Goal: Check status: Check status

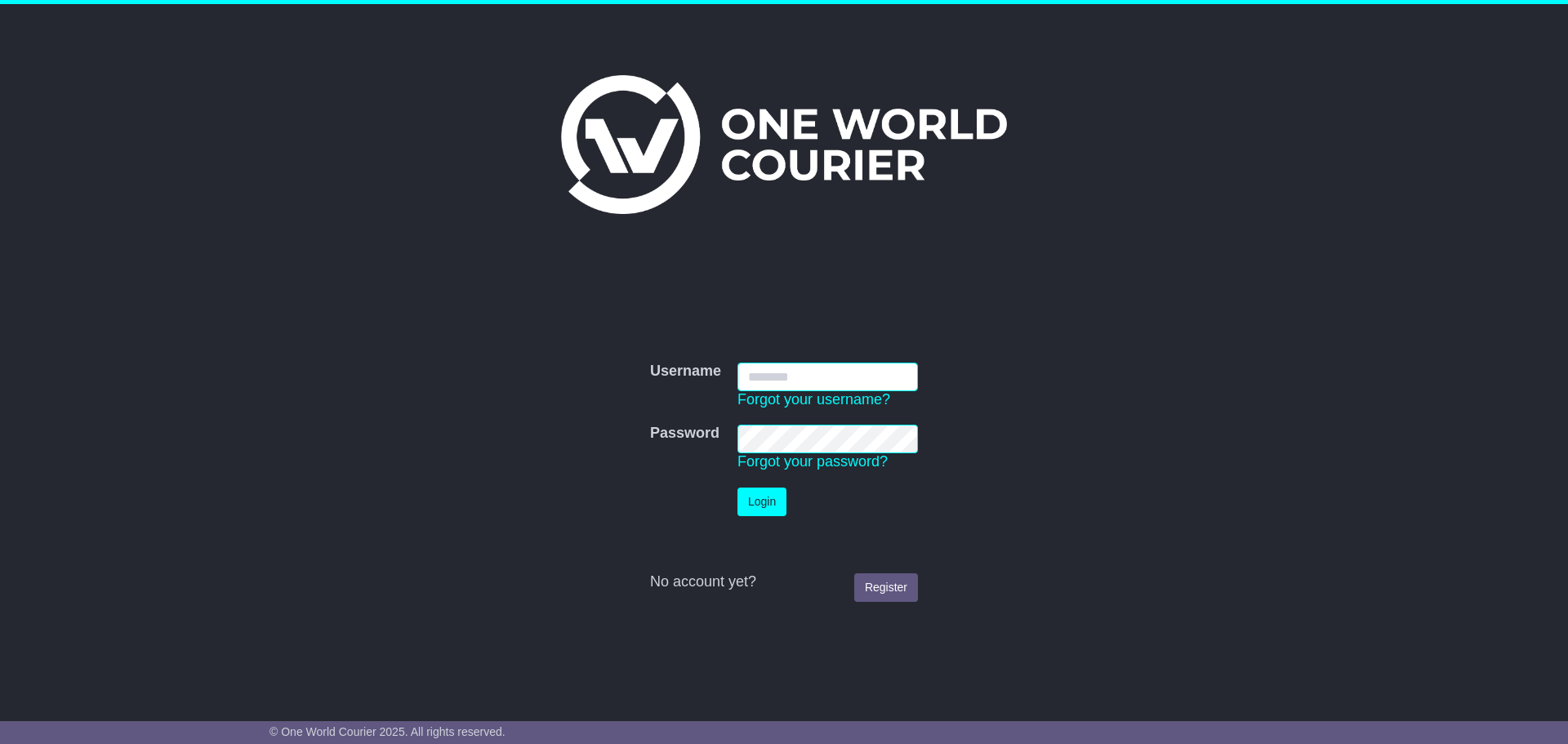
type input "**********"
click at [787, 494] on button "Login" at bounding box center [762, 501] width 49 height 28
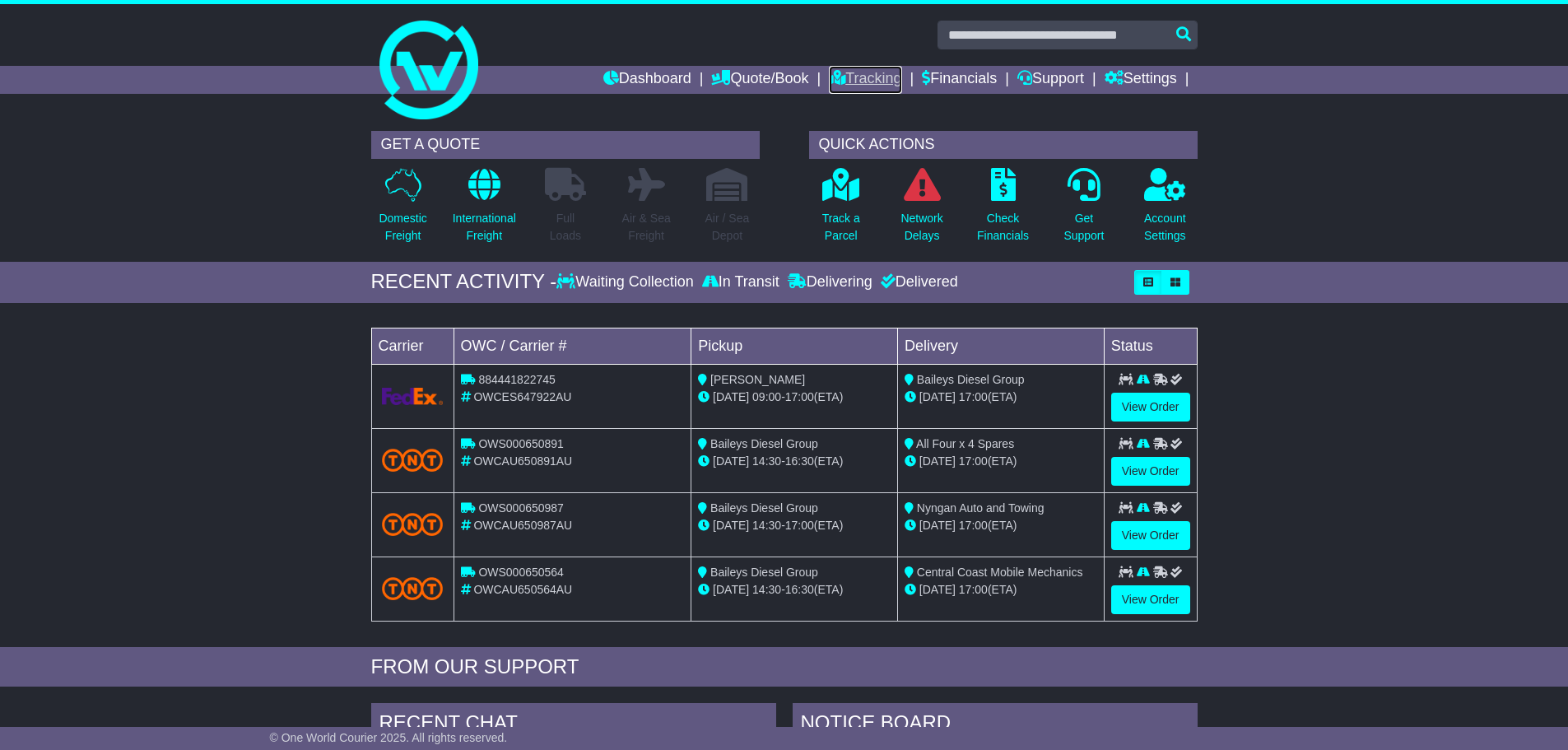
click at [852, 84] on link "Tracking" at bounding box center [864, 80] width 72 height 28
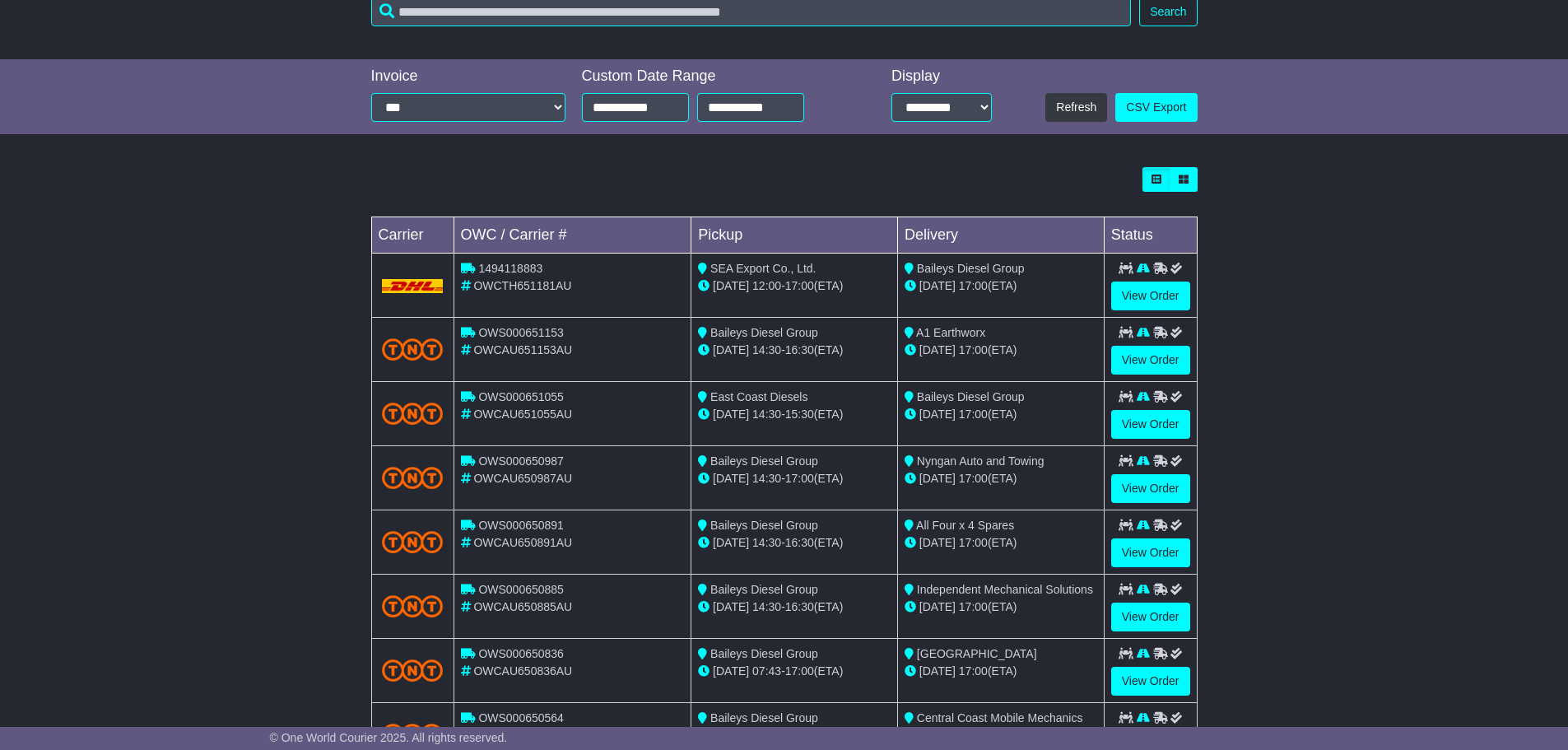
scroll to position [411, 0]
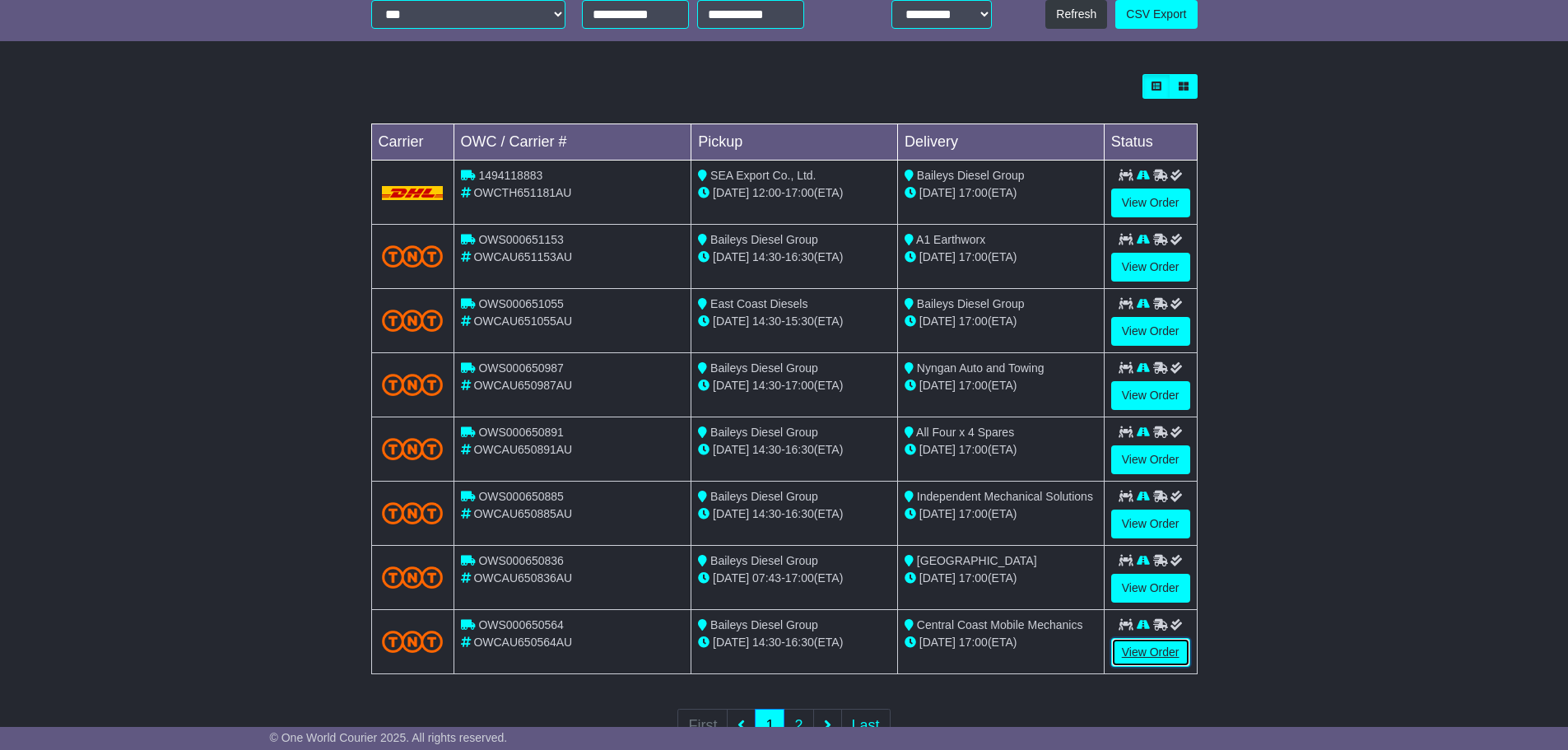
click at [1139, 664] on link "View Order" at bounding box center [1150, 652] width 79 height 29
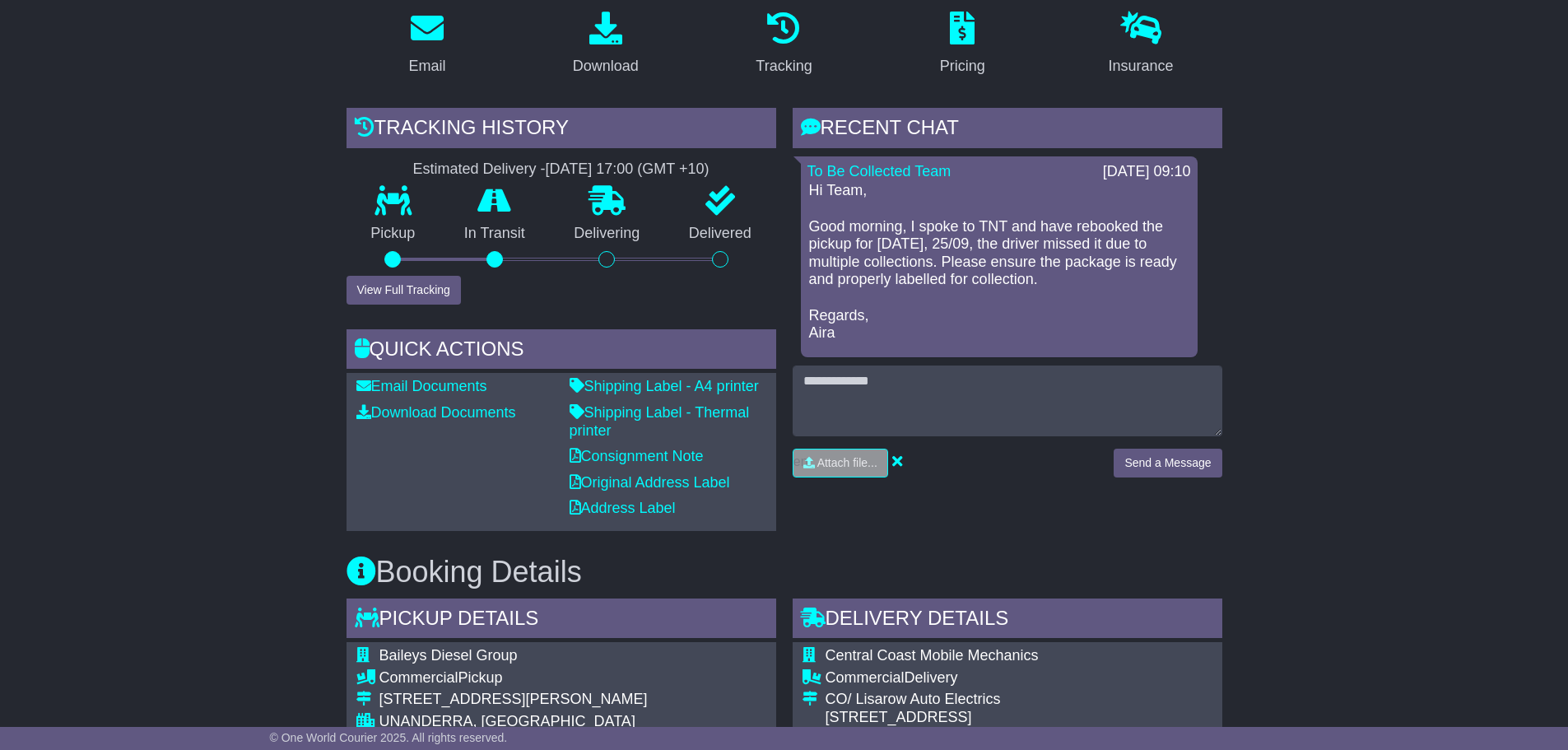
scroll to position [247, 0]
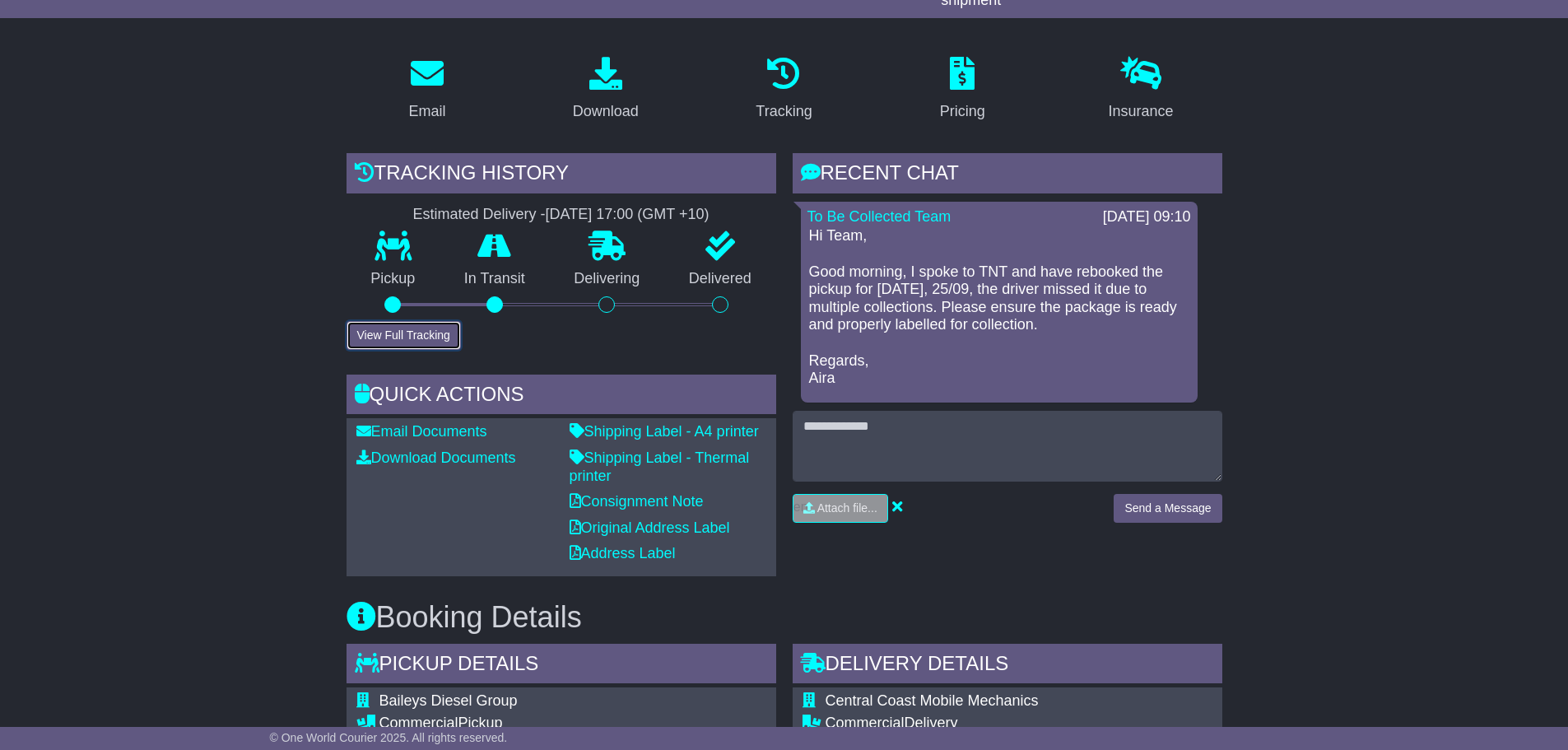
click at [406, 333] on button "View Full Tracking" at bounding box center [404, 335] width 115 height 29
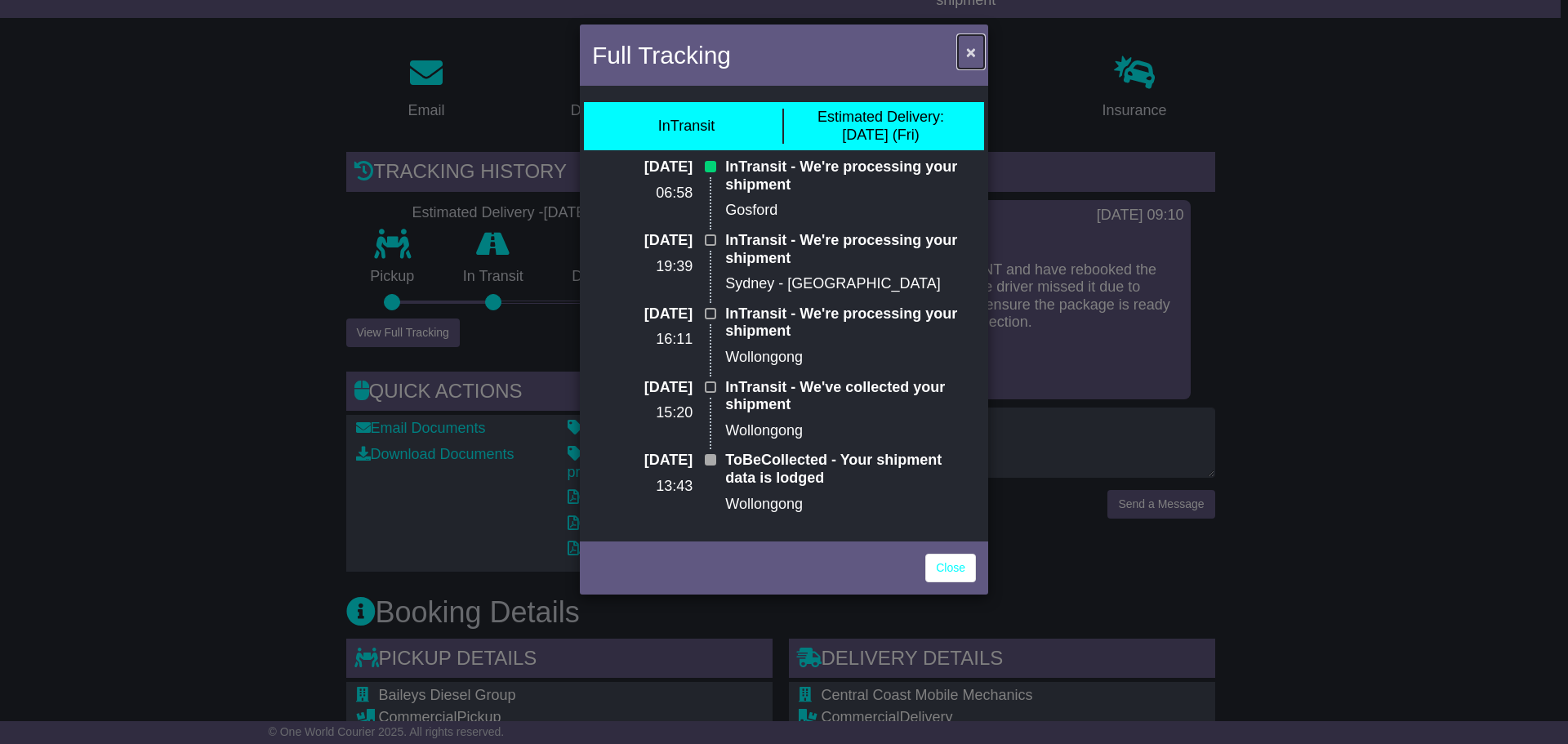
click at [966, 42] on span "×" at bounding box center [970, 52] width 9 height 19
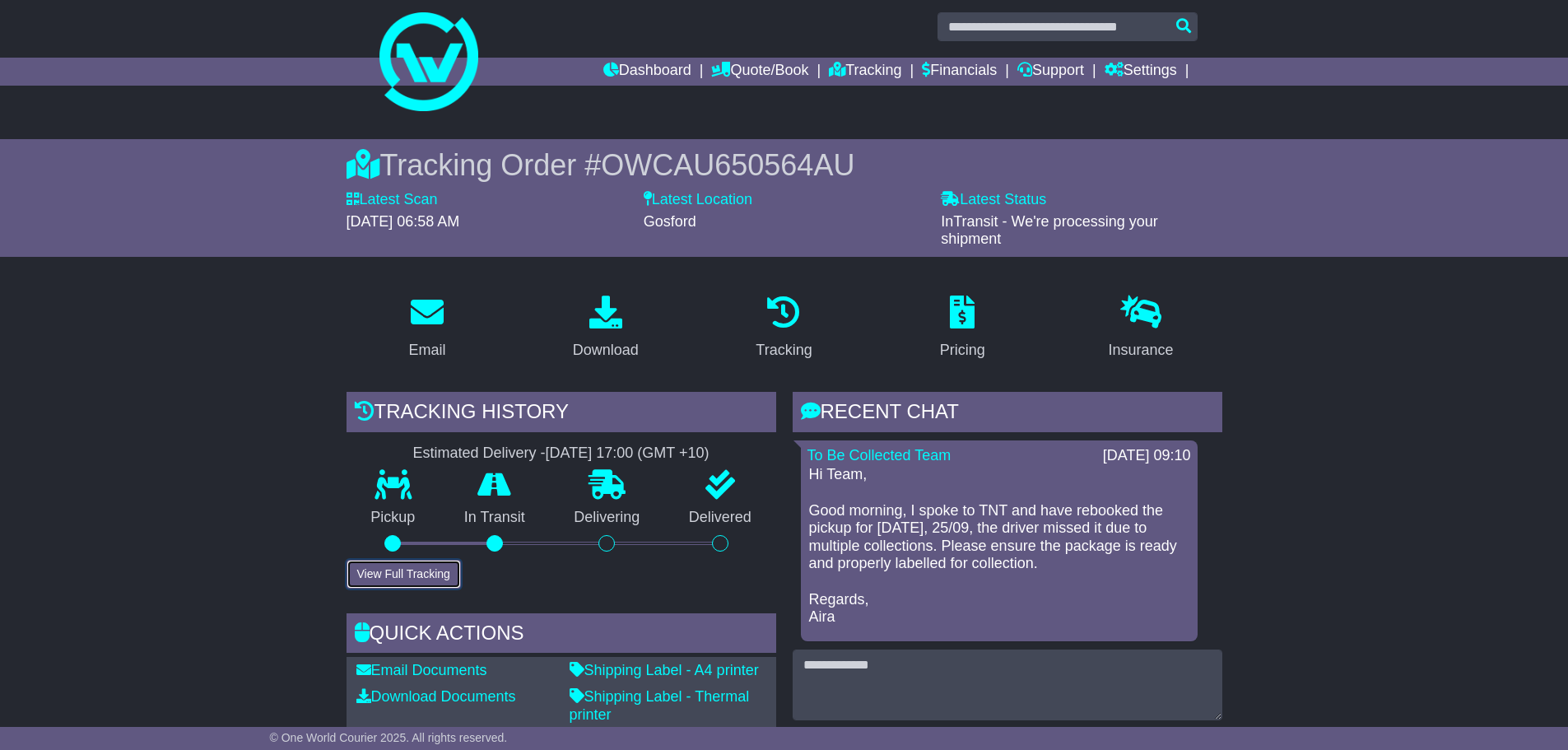
scroll to position [0, 0]
